Goal: Find specific page/section: Find specific page/section

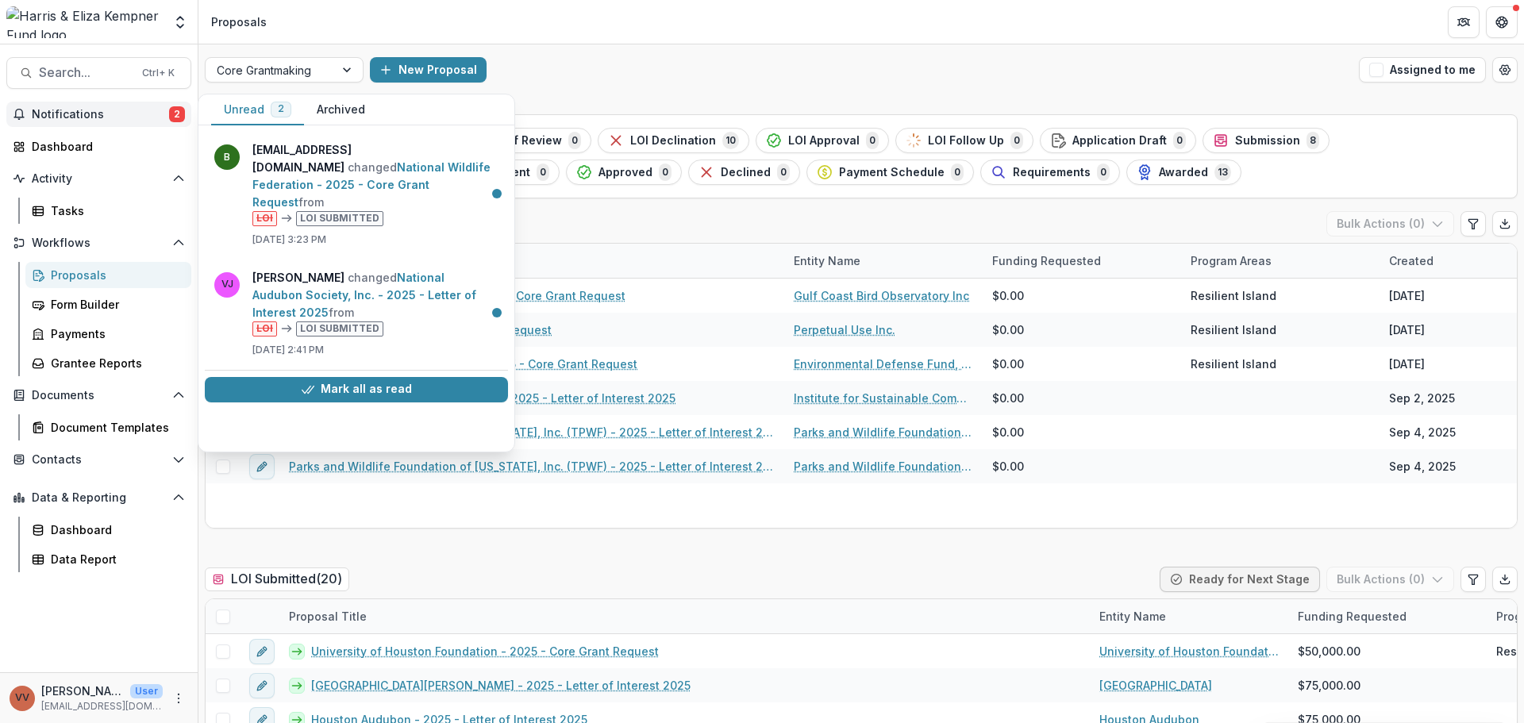
scroll to position [556, 0]
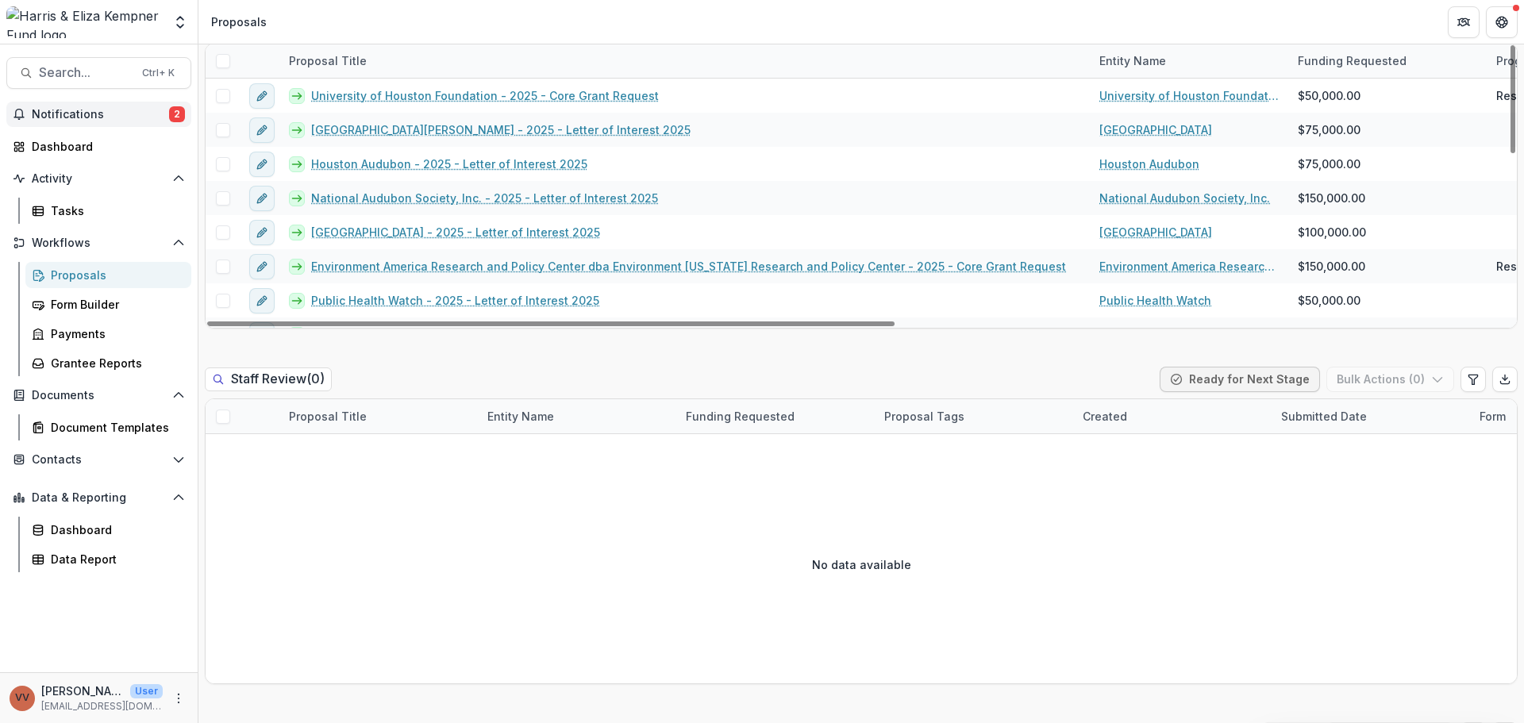
click at [545, 26] on header "Proposals" at bounding box center [861, 22] width 1326 height 44
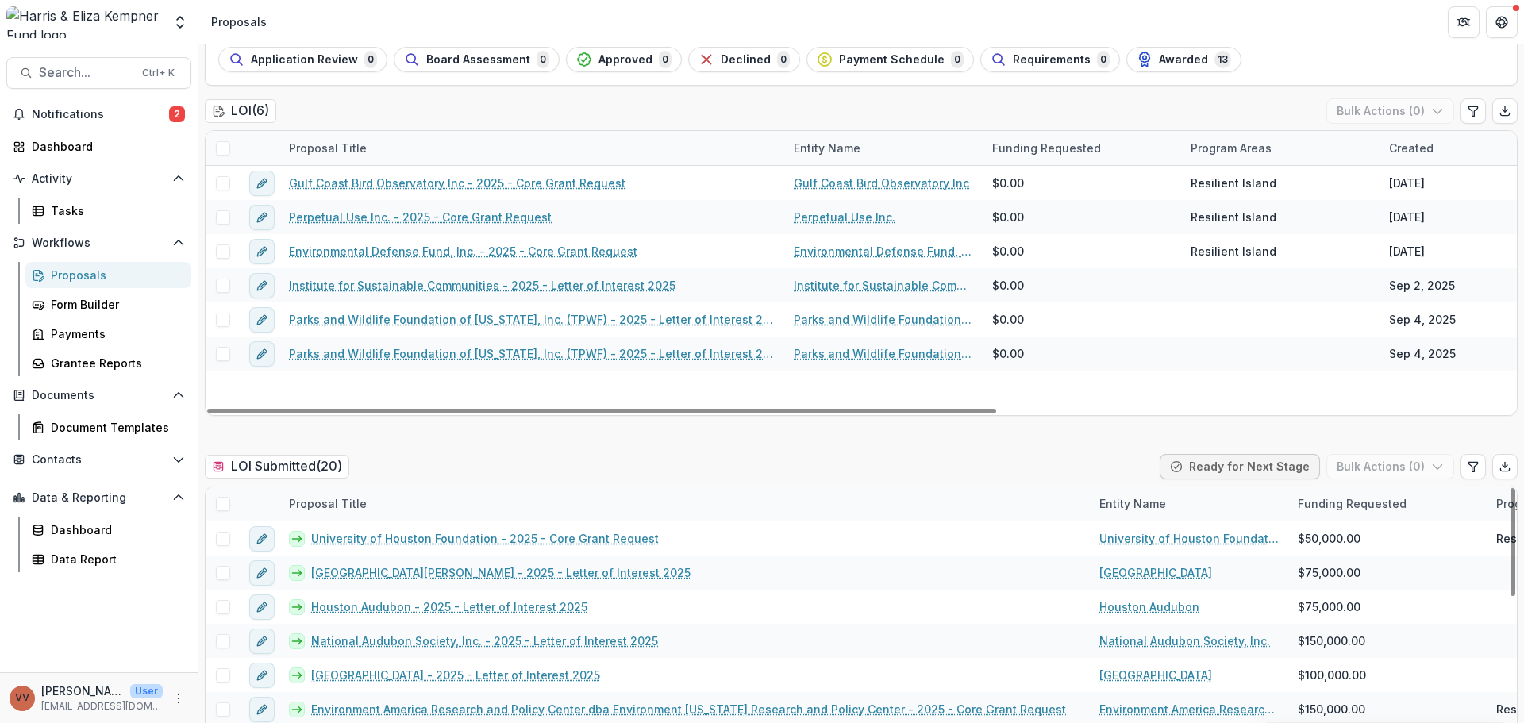
scroll to position [0, 0]
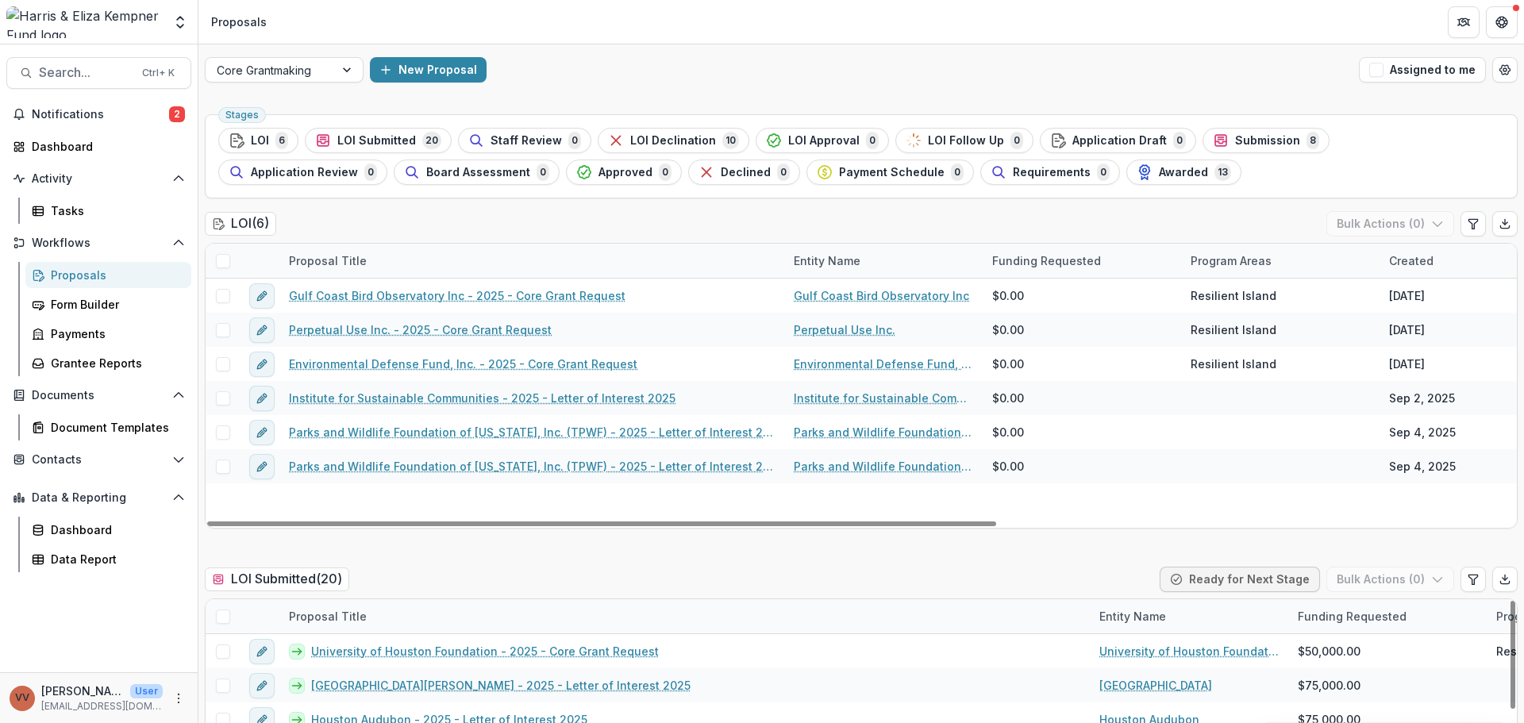
click at [309, 71] on div at bounding box center [270, 70] width 106 height 20
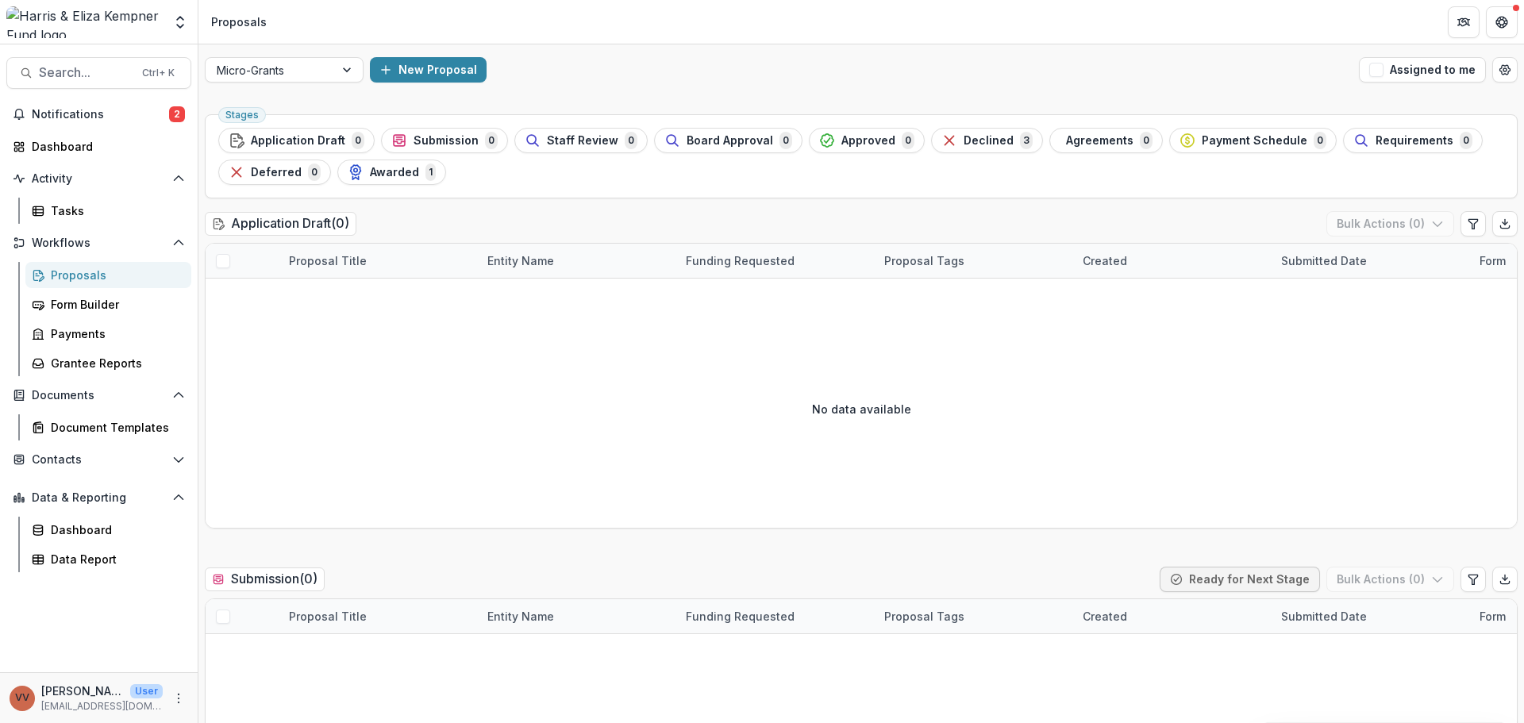
click at [101, 113] on span "Notifications" at bounding box center [100, 114] width 137 height 13
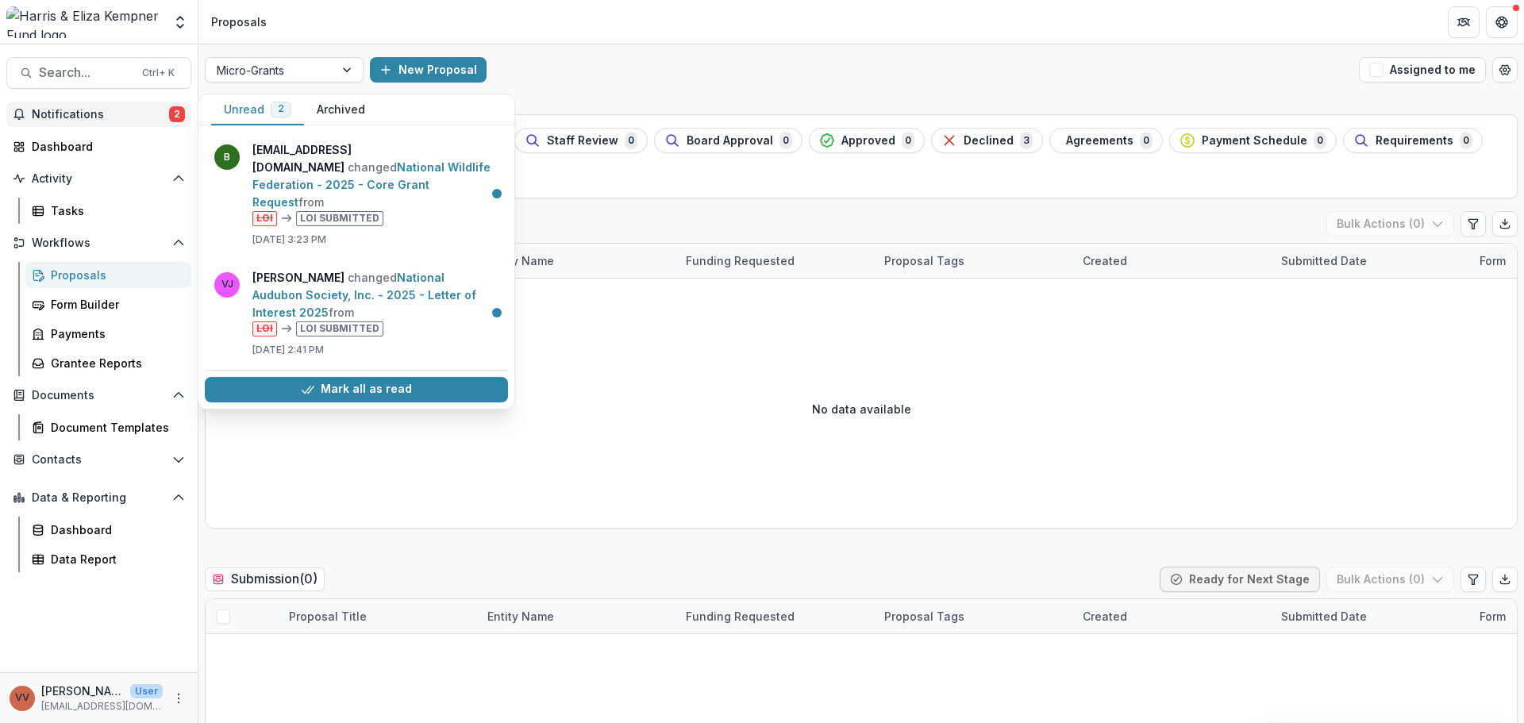
click at [744, 81] on div "New Proposal" at bounding box center [861, 69] width 983 height 25
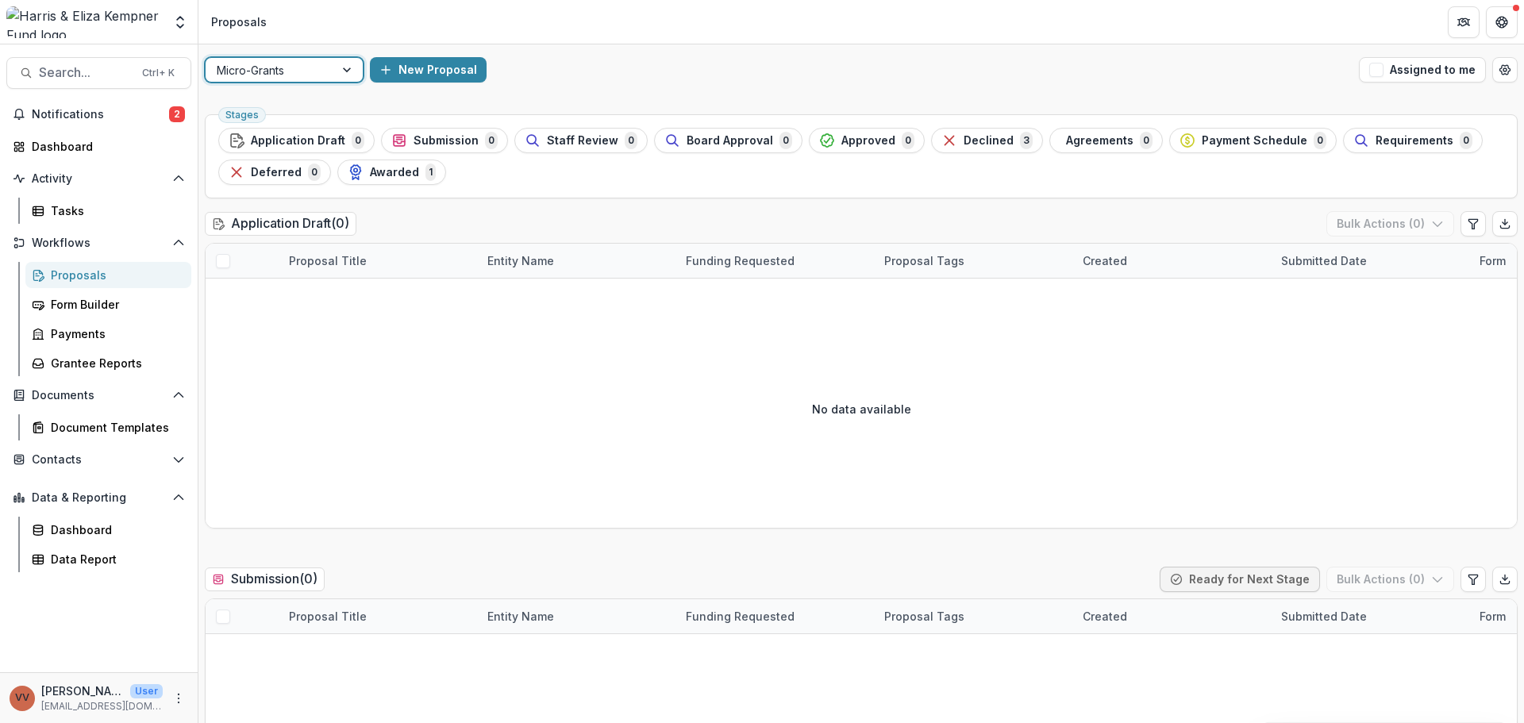
click at [318, 77] on div at bounding box center [270, 70] width 106 height 20
click at [294, 722] on div "Core Grantmaking" at bounding box center [762, 732] width 1524 height 19
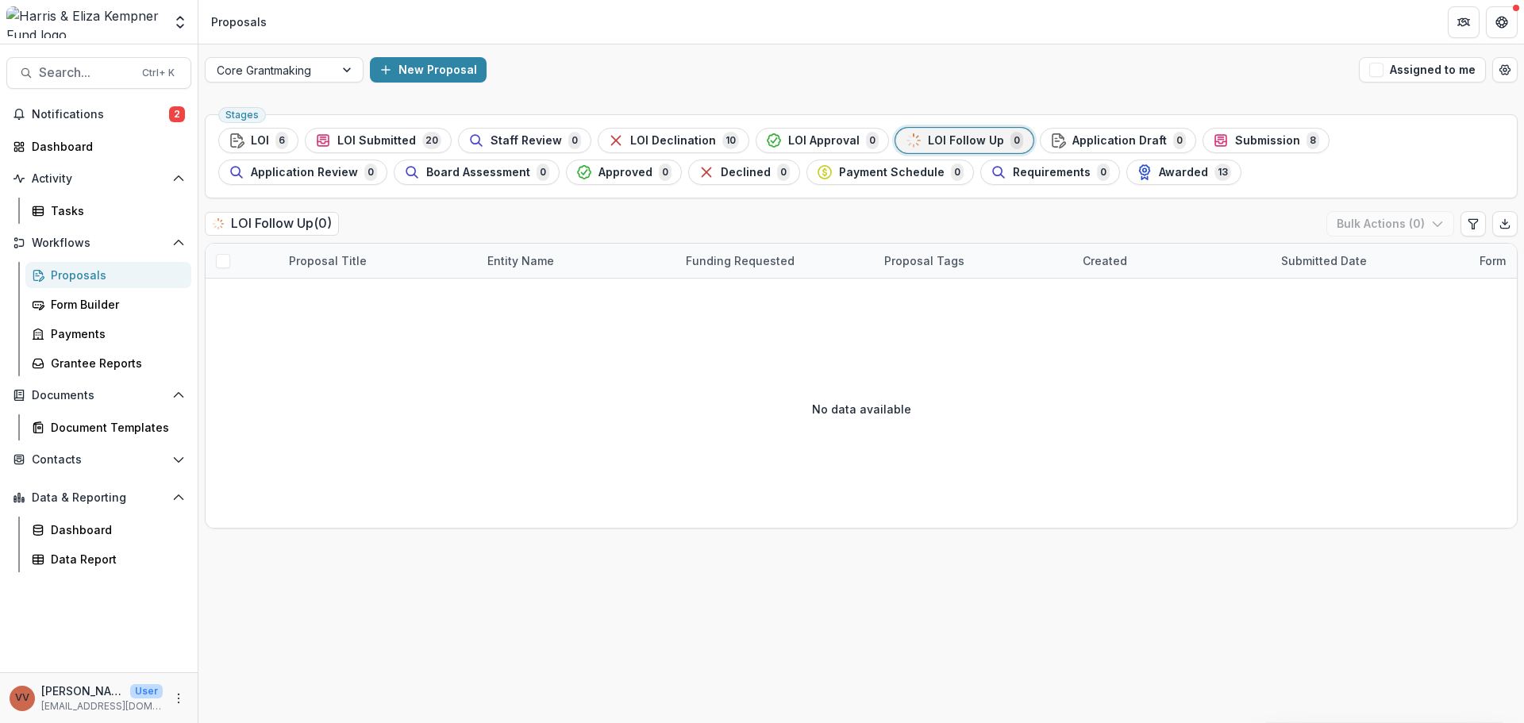
click at [644, 137] on span "LOI Declination" at bounding box center [673, 140] width 86 height 13
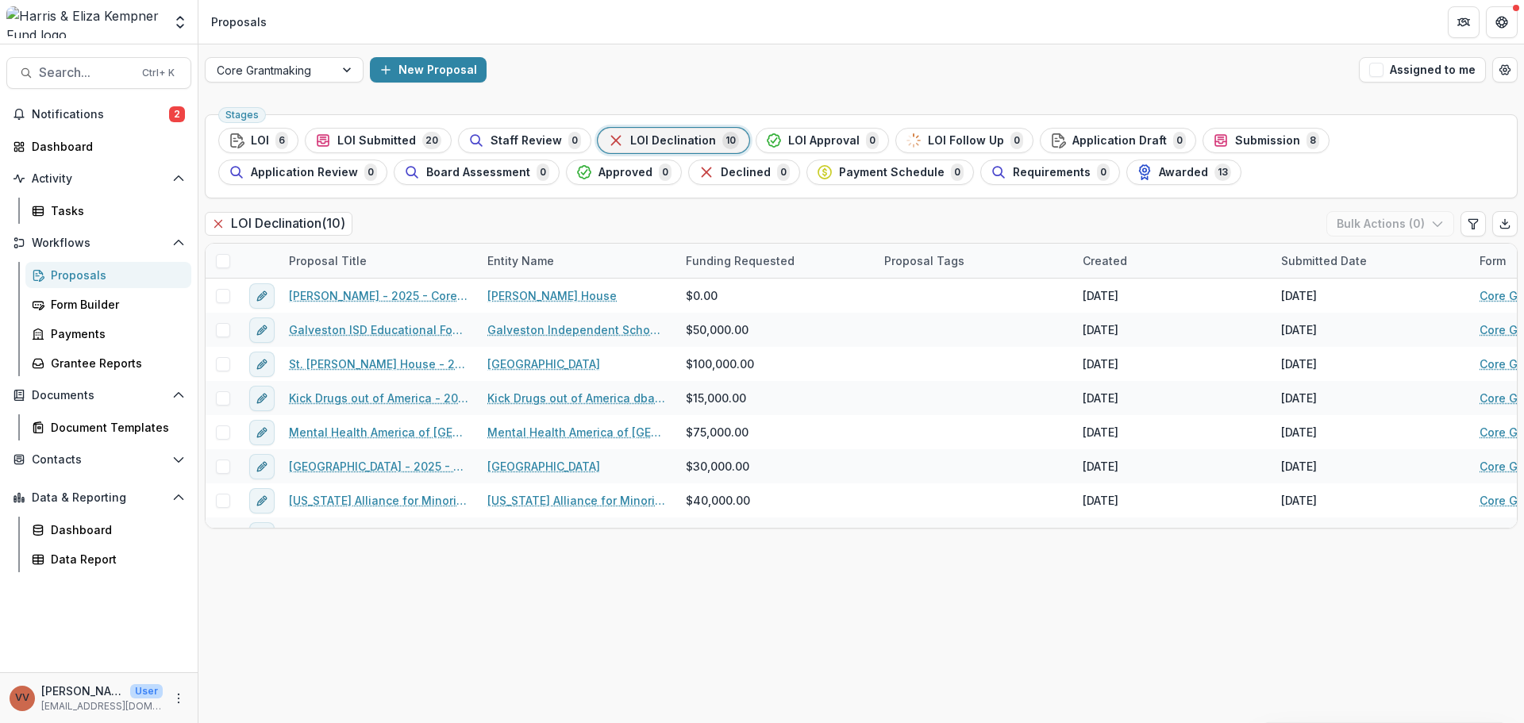
click at [399, 221] on div "LOI Declination ( 10 ) Bulk Actions ( 0 )" at bounding box center [861, 227] width 1313 height 32
click at [287, 66] on div at bounding box center [270, 70] width 106 height 20
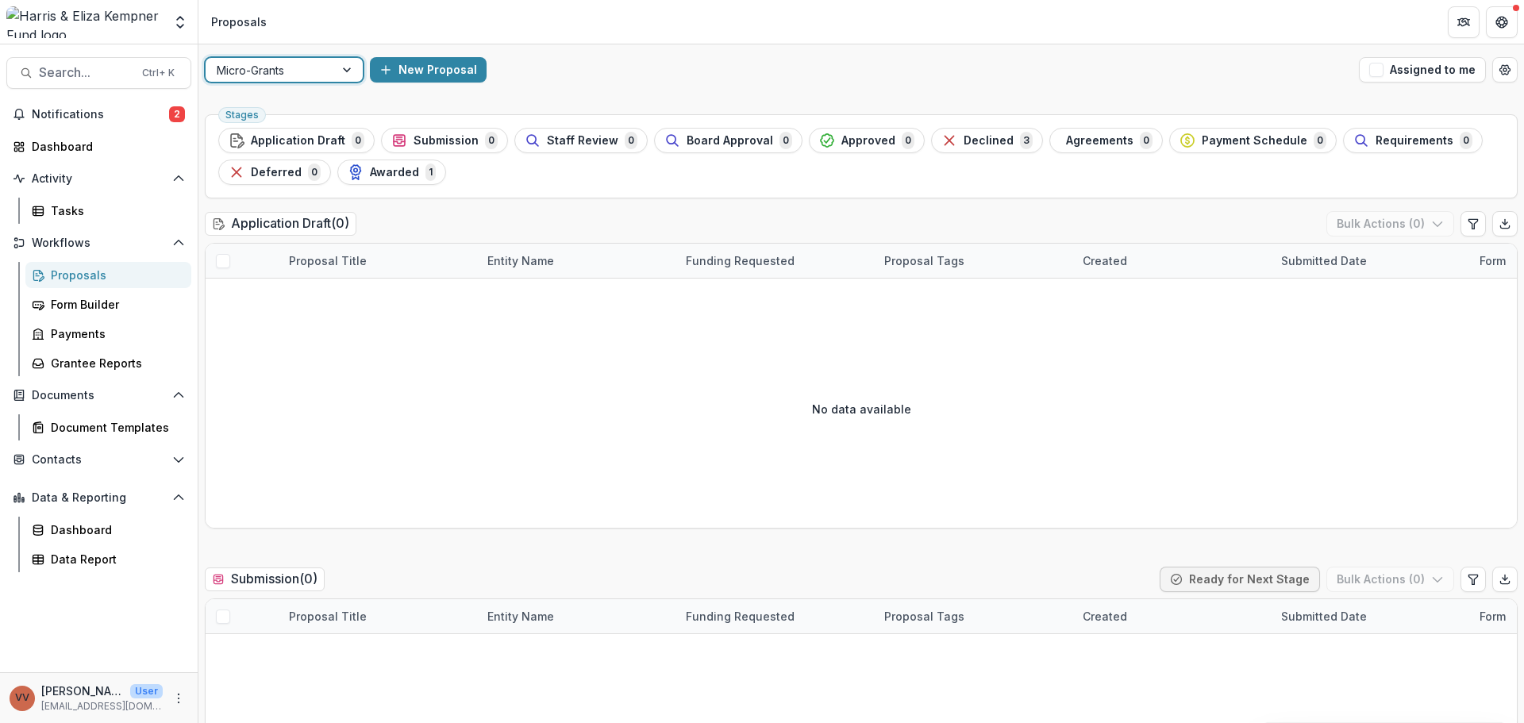
click at [305, 74] on div at bounding box center [270, 70] width 106 height 20
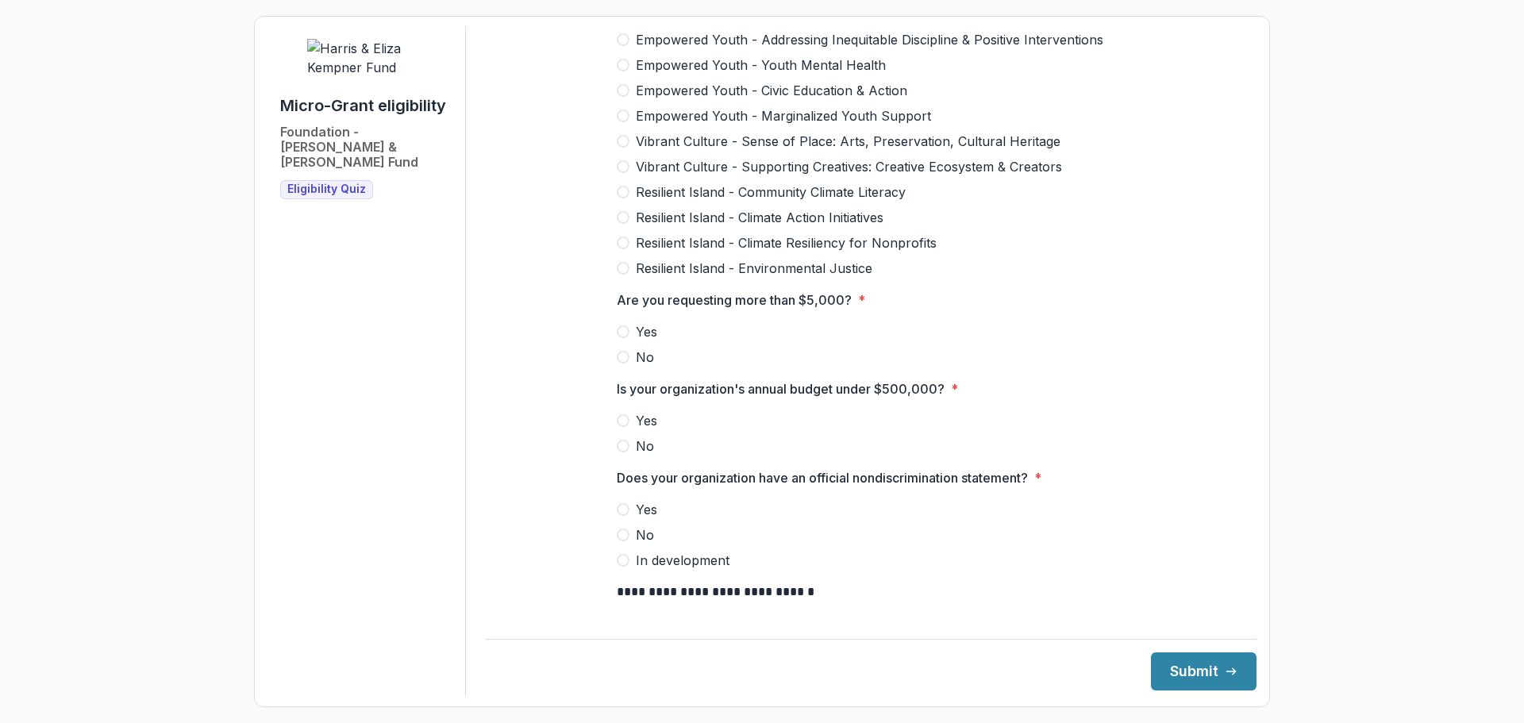
scroll to position [1429, 0]
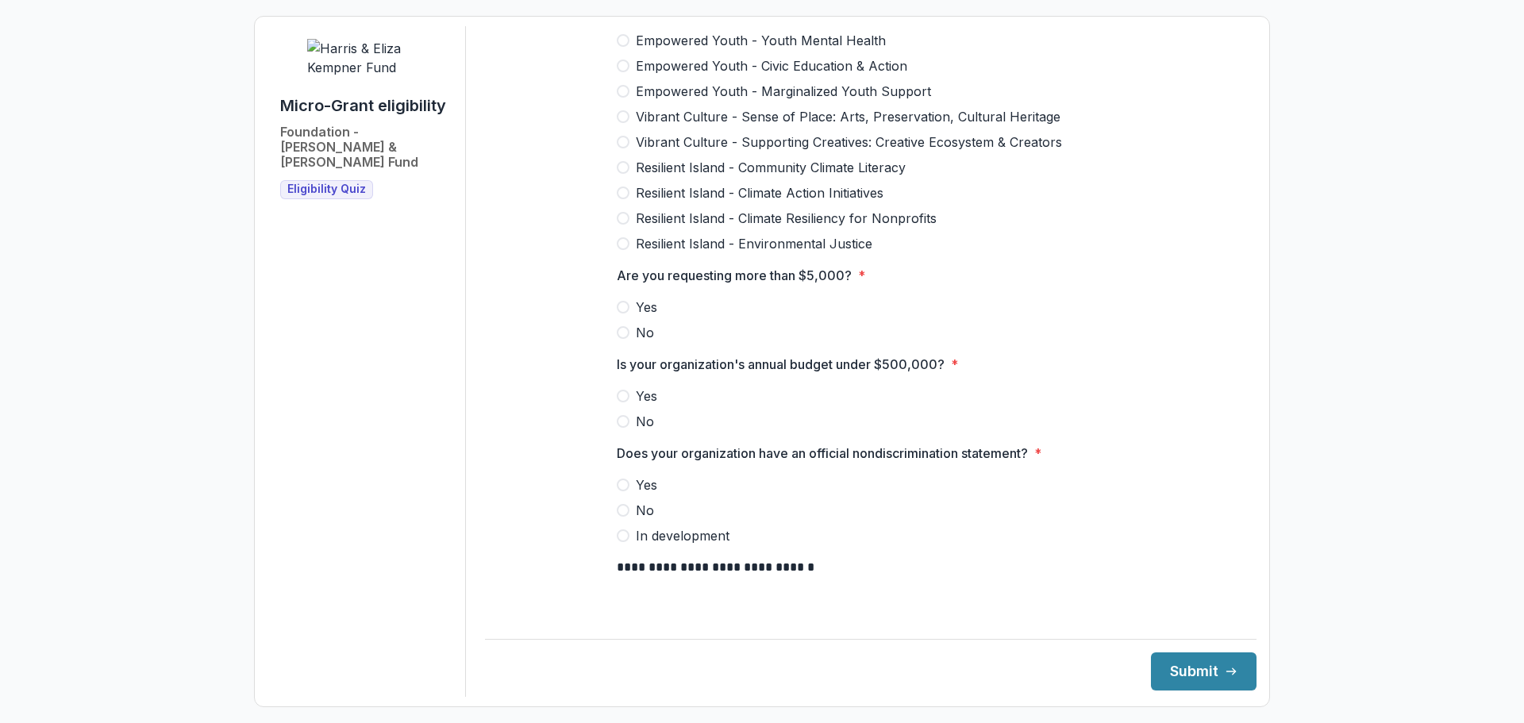
click at [1401, 102] on div "**********" at bounding box center [762, 361] width 1524 height 723
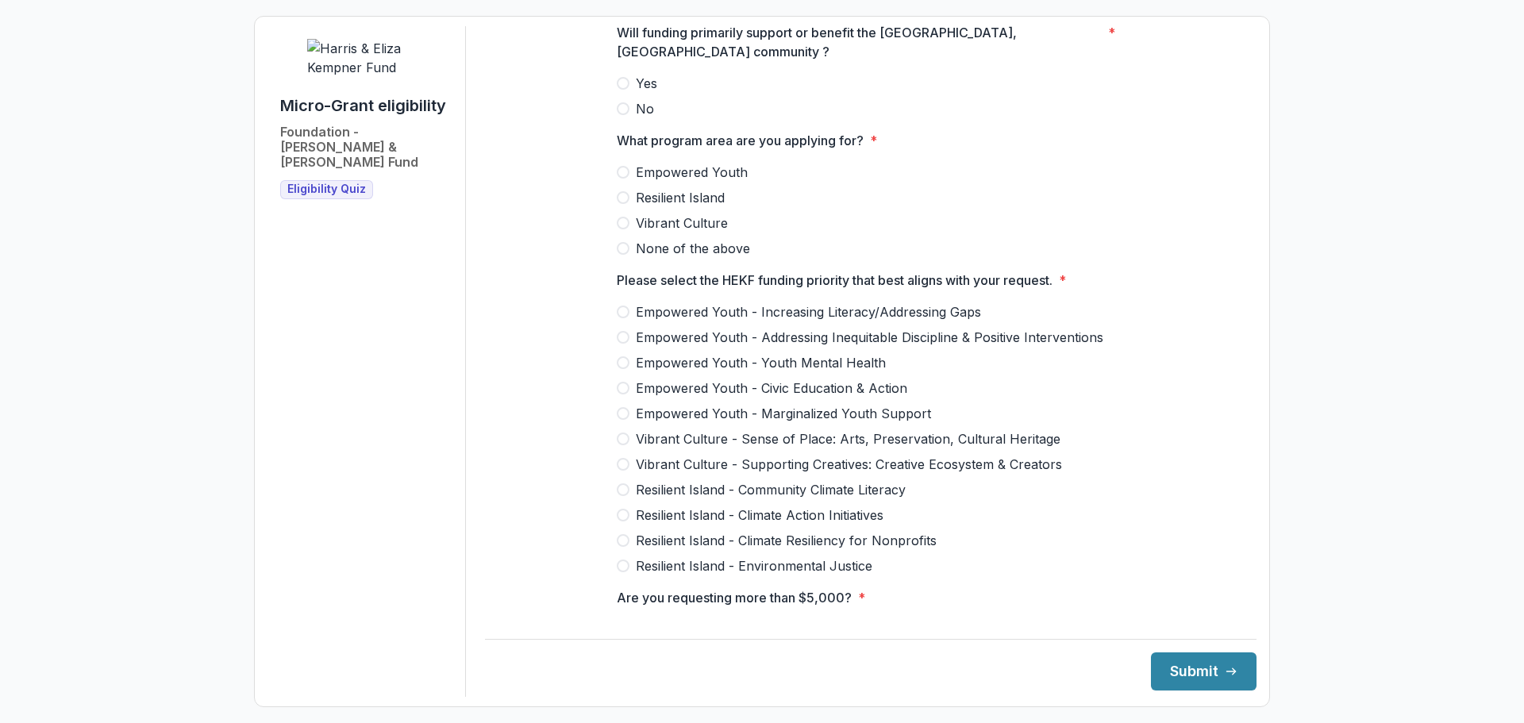
scroll to position [1111, 0]
